Goal: Find specific page/section: Find specific page/section

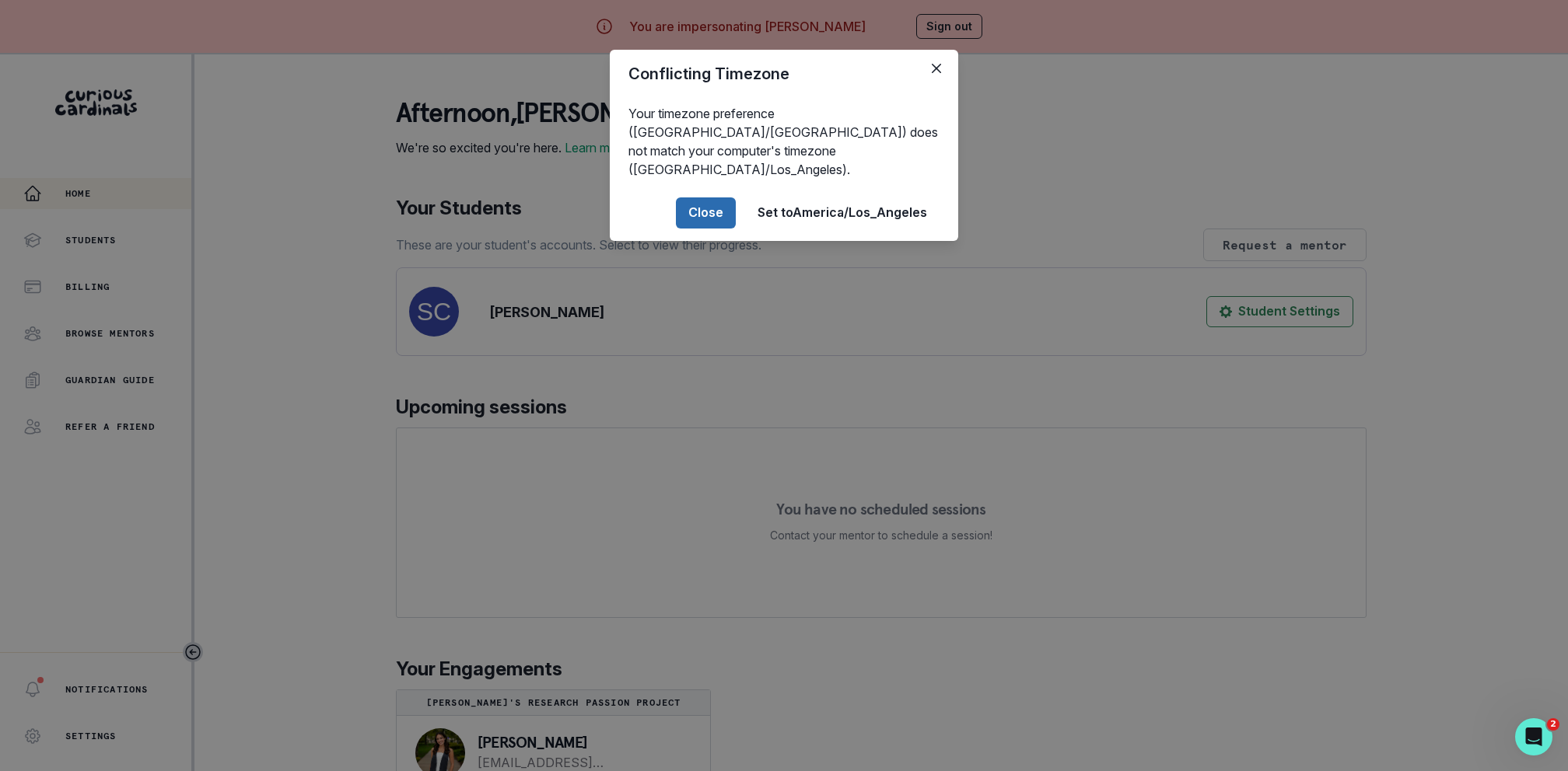
click at [701, 198] on button "Close" at bounding box center [706, 213] width 60 height 31
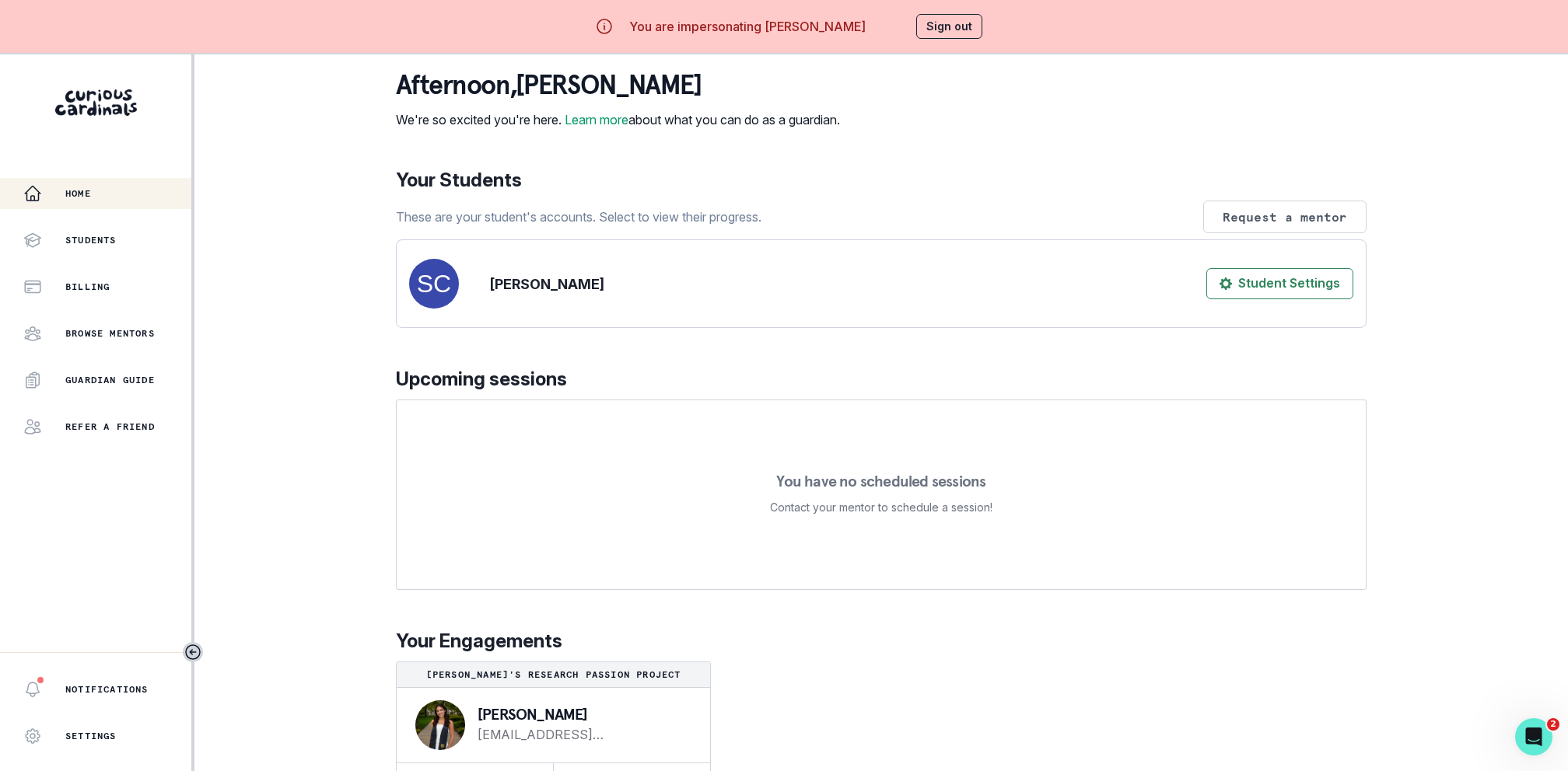
scroll to position [55, 0]
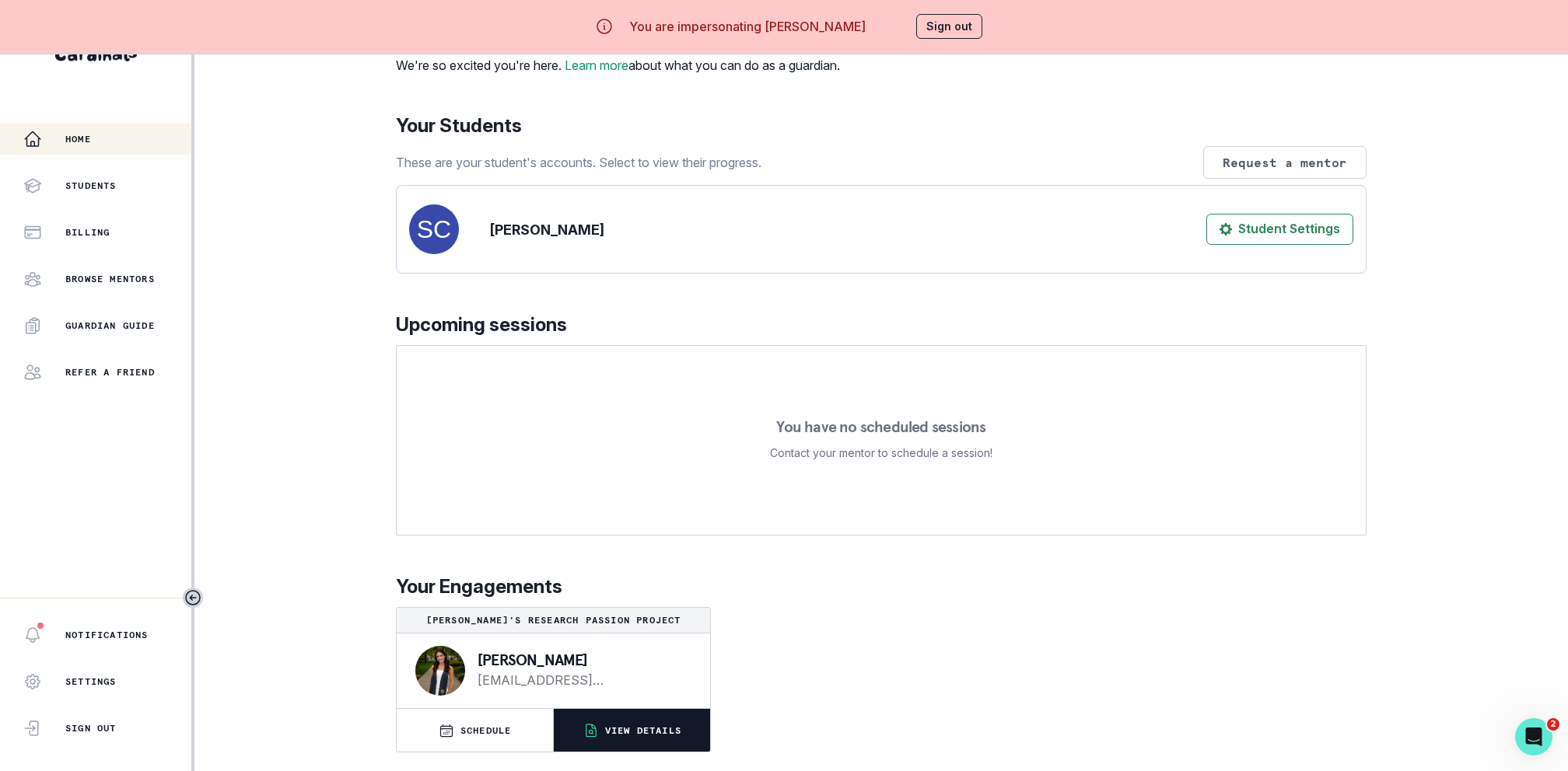
click at [637, 742] on button "VIEW DETAILS" at bounding box center [632, 730] width 156 height 43
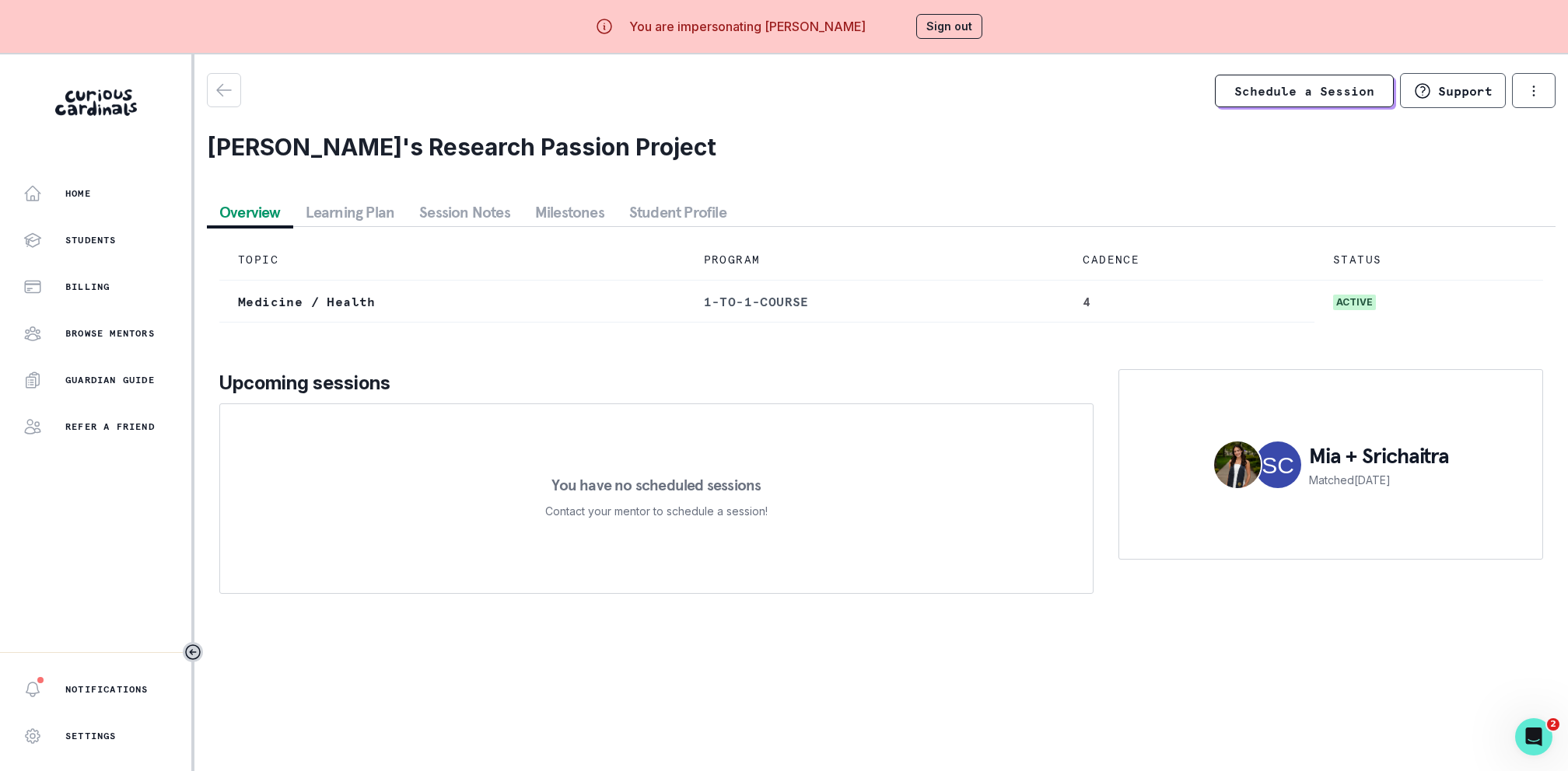
click at [468, 218] on button "Session Notes" at bounding box center [464, 212] width 116 height 28
